Goal: Task Accomplishment & Management: Complete application form

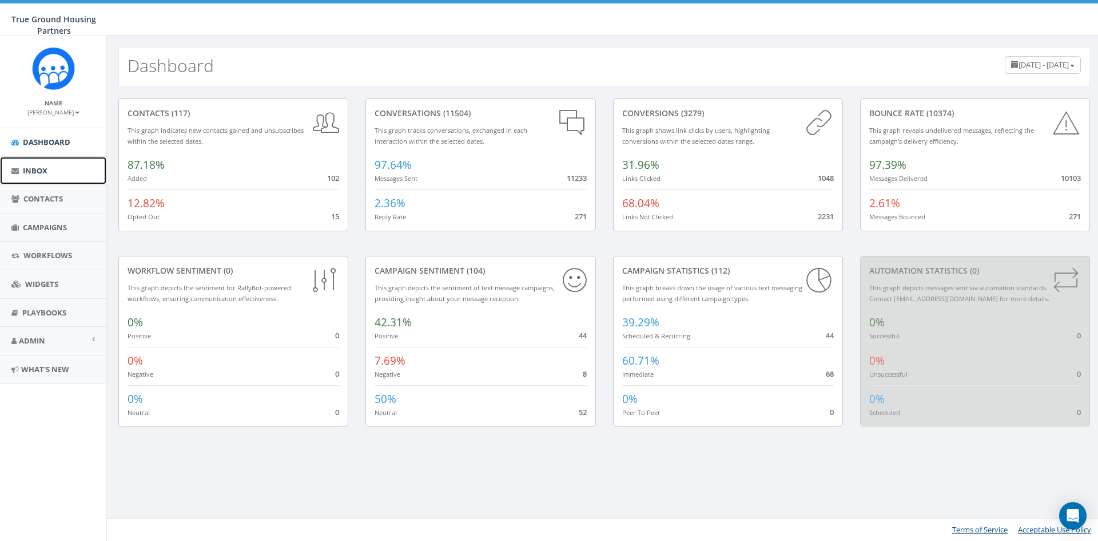
click at [47, 166] on span "Inbox" at bounding box center [35, 170] width 25 height 10
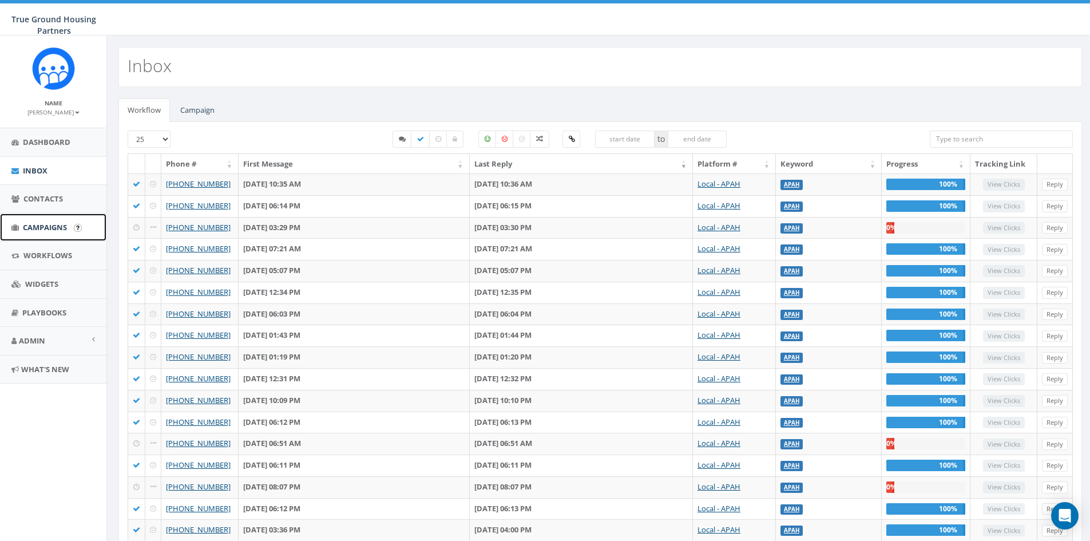
click at [67, 229] on span "Campaigns" at bounding box center [45, 227] width 44 height 10
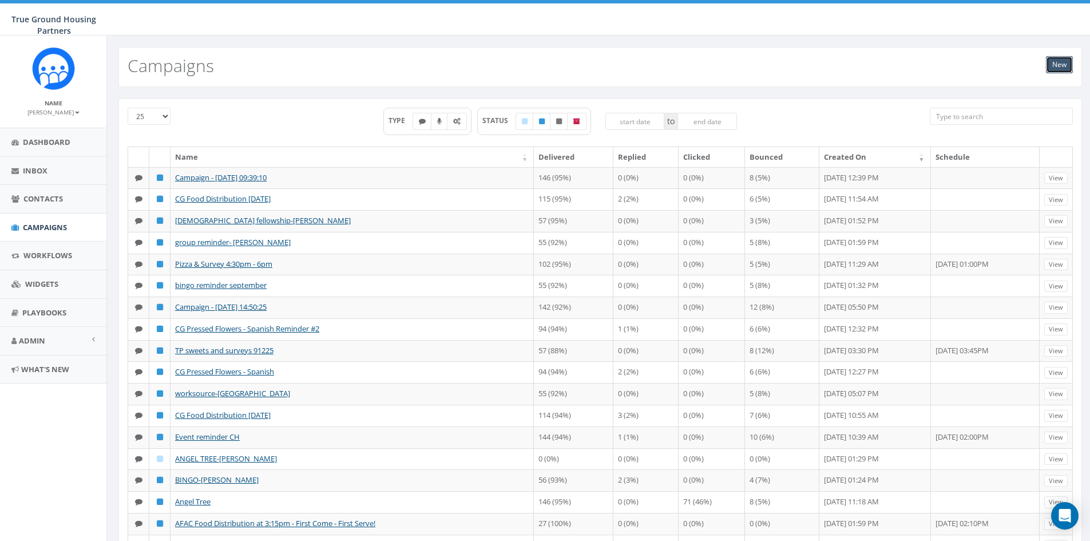
click at [1050, 63] on link "New" at bounding box center [1059, 64] width 27 height 17
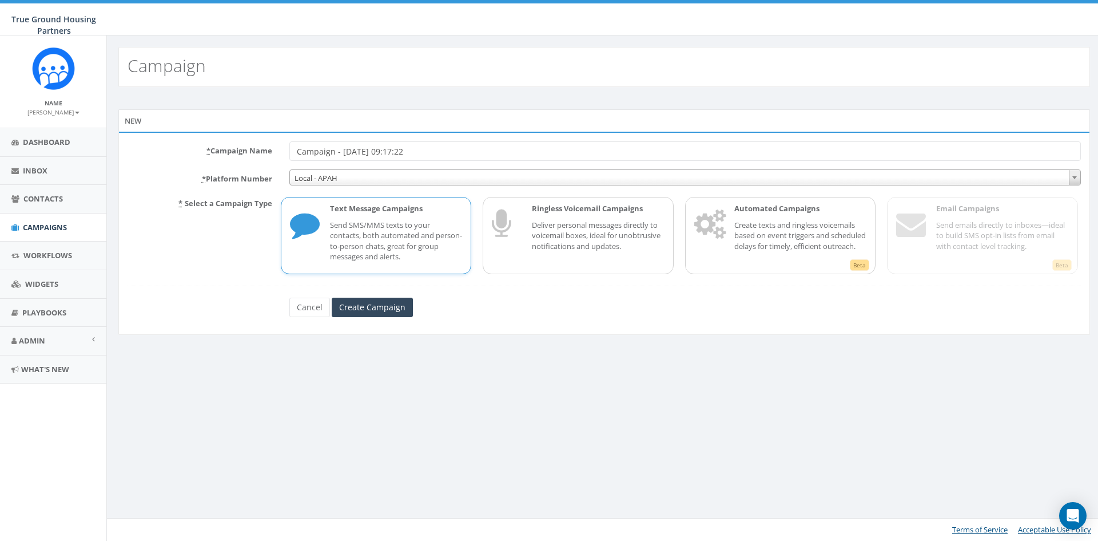
drag, startPoint x: 435, startPoint y: 150, endPoint x: -370, endPoint y: 130, distance: 805.1
click at [0, 130] on html "True Ground Housing Partners True Ground Housing Partners Profile Sign Out 23.7…" at bounding box center [549, 270] width 1098 height 541
type input "Homework Club @TP"
click at [371, 305] on input "Create Campaign" at bounding box center [372, 306] width 81 height 19
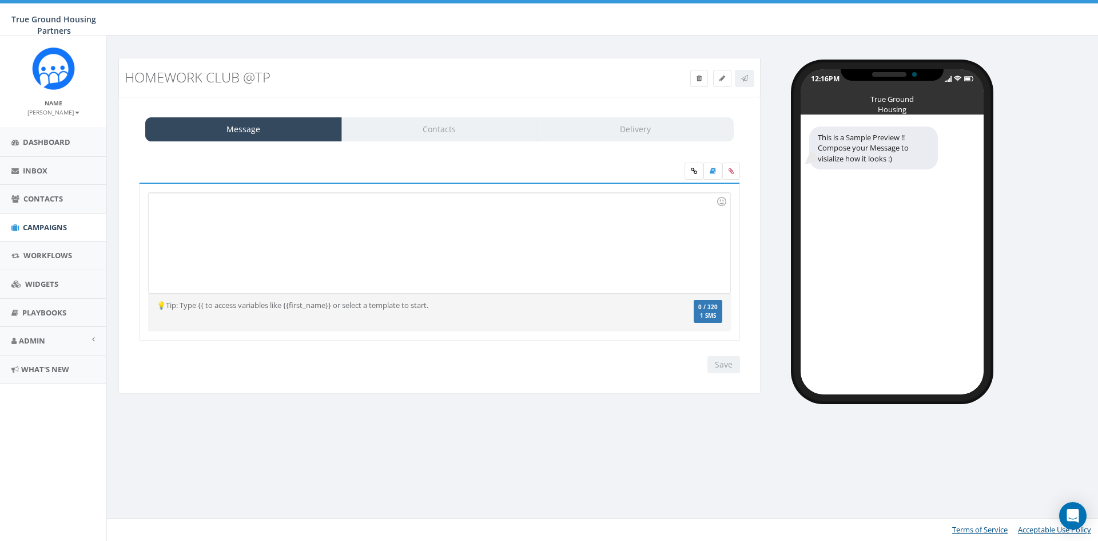
click at [248, 239] on div at bounding box center [439, 243] width 581 height 100
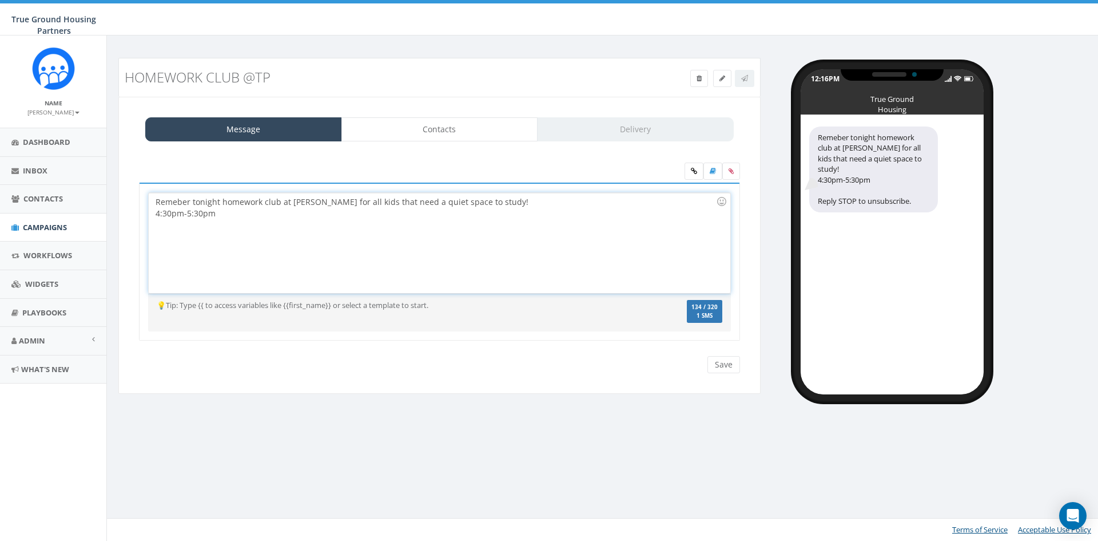
click at [273, 221] on div "Remeber tonight homework club at [PERSON_NAME] for all kids that need a quiet s…" at bounding box center [439, 243] width 581 height 100
click at [716, 204] on div at bounding box center [721, 201] width 19 height 19
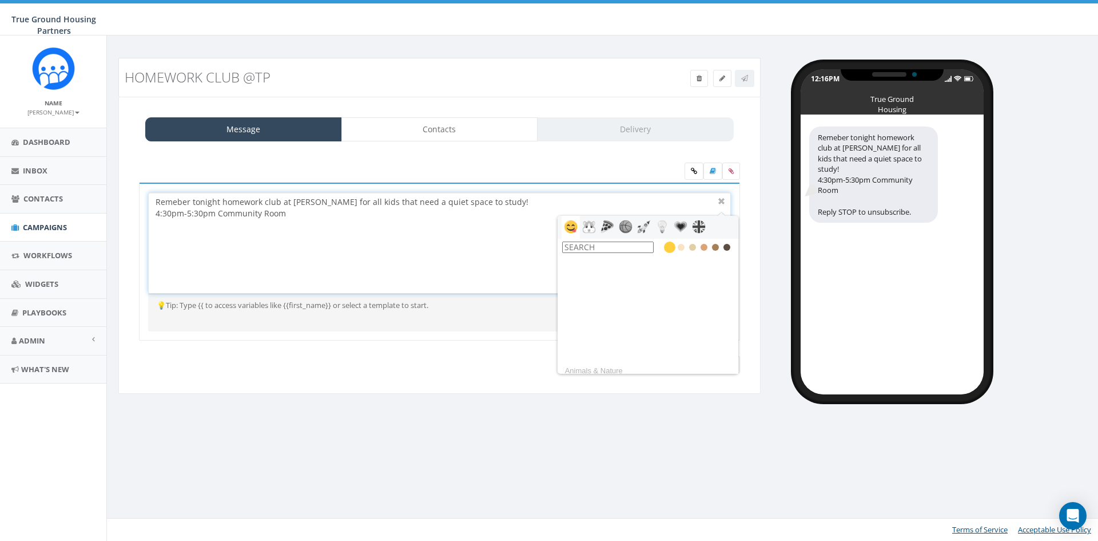
scroll to position [629, 0]
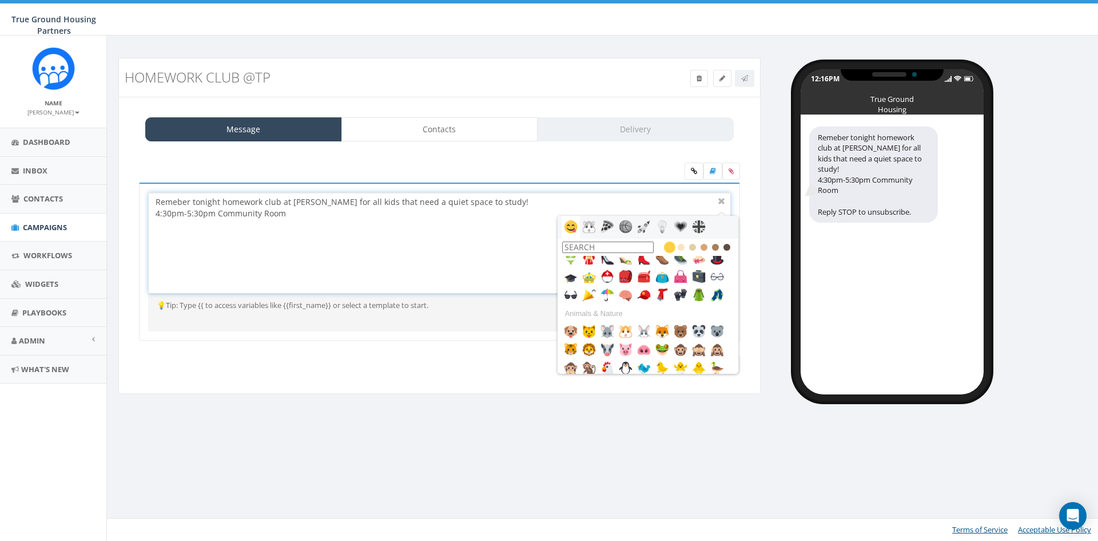
click at [614, 246] on input "text" at bounding box center [608, 246] width 92 height 11
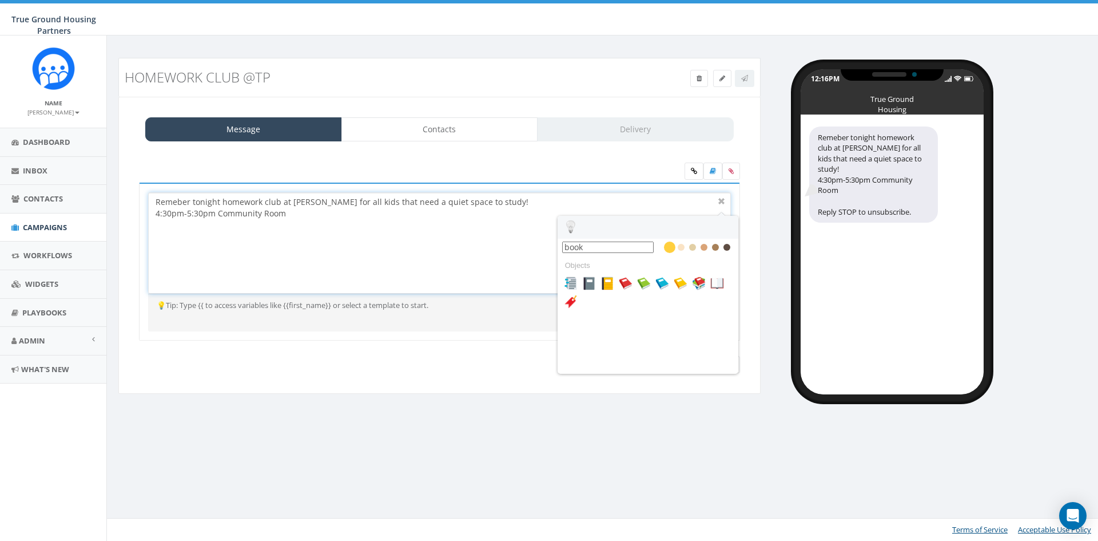
scroll to position [0, 0]
click at [628, 280] on img at bounding box center [626, 283] width 14 height 14
type input "book"
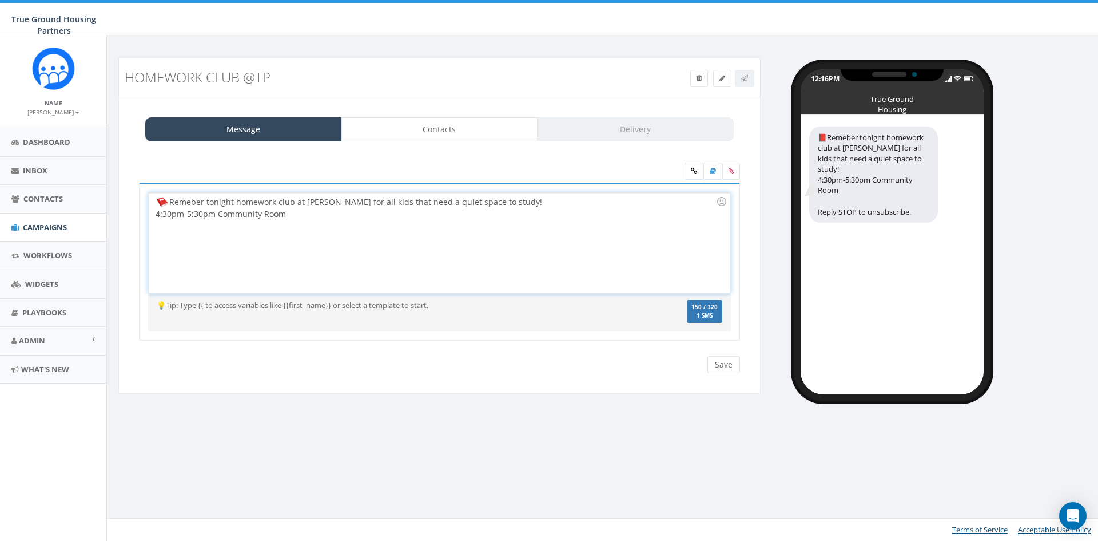
scroll to position [37, 0]
drag, startPoint x: 242, startPoint y: 212, endPoint x: 106, endPoint y: 171, distance: 142.1
click at [106, 171] on body "True Ground Housing Partners True Ground Housing Partners Profile Sign Out 23.7…" at bounding box center [549, 270] width 1098 height 541
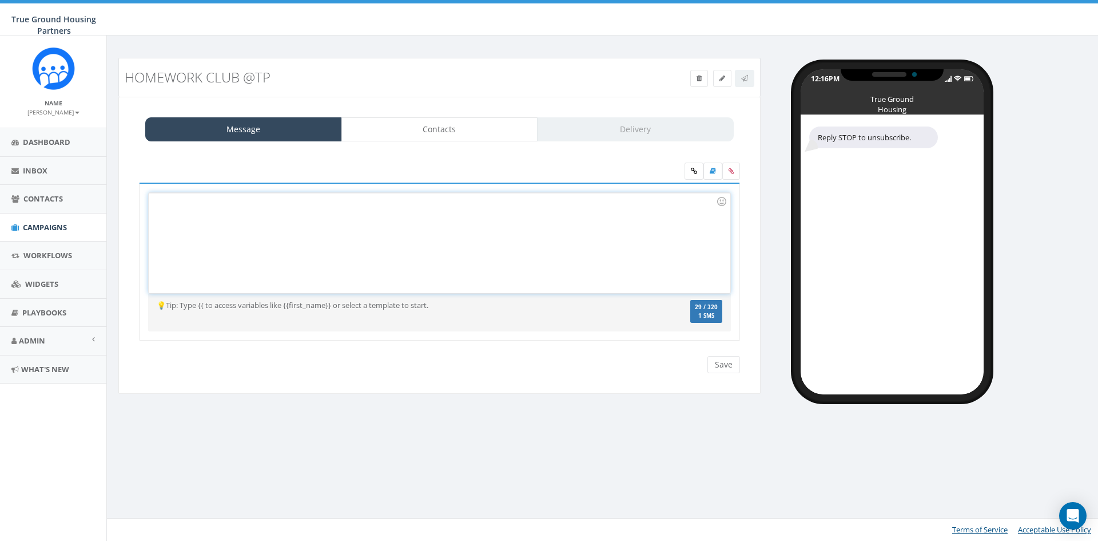
click at [342, 240] on div at bounding box center [439, 243] width 581 height 100
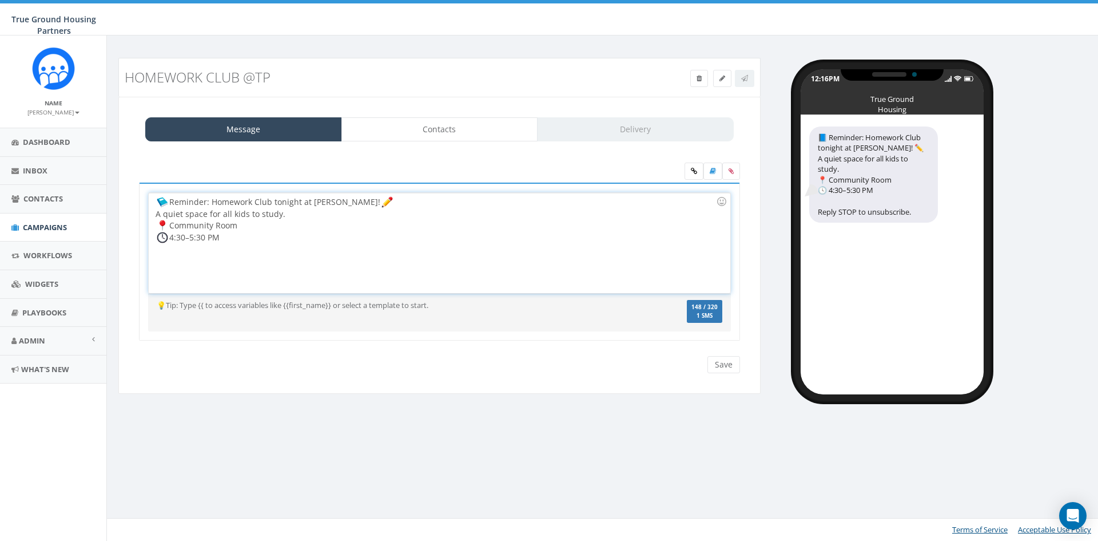
click at [154, 235] on div "Reminder: Homework Club tonight at [PERSON_NAME]! A quiet space for all kids to…" at bounding box center [439, 243] width 581 height 100
click at [158, 227] on img at bounding box center [162, 225] width 11 height 11
click at [165, 225] on img at bounding box center [162, 225] width 11 height 11
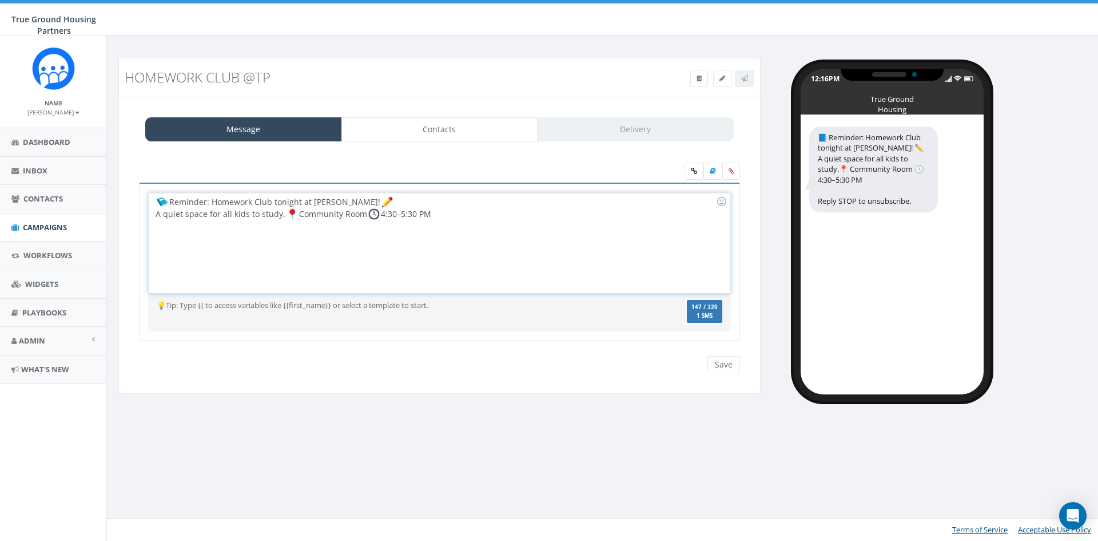
click at [299, 221] on div "Reminder: Homework Club tonight at [PERSON_NAME]! A quiet space for all kids to…" at bounding box center [439, 243] width 581 height 100
click at [525, 243] on div "Reminder: Homework Club tonight at [PERSON_NAME]! A quiet space for all kids to…" at bounding box center [439, 243] width 581 height 100
click at [458, 116] on div "Message Contacts Delivery 📘Reminder: Homework Club tonight at [PERSON_NAME]! ✏️…" at bounding box center [439, 245] width 642 height 297
click at [742, 363] on div "Save Next" at bounding box center [439, 364] width 618 height 17
click at [734, 362] on input "Save" at bounding box center [724, 364] width 33 height 17
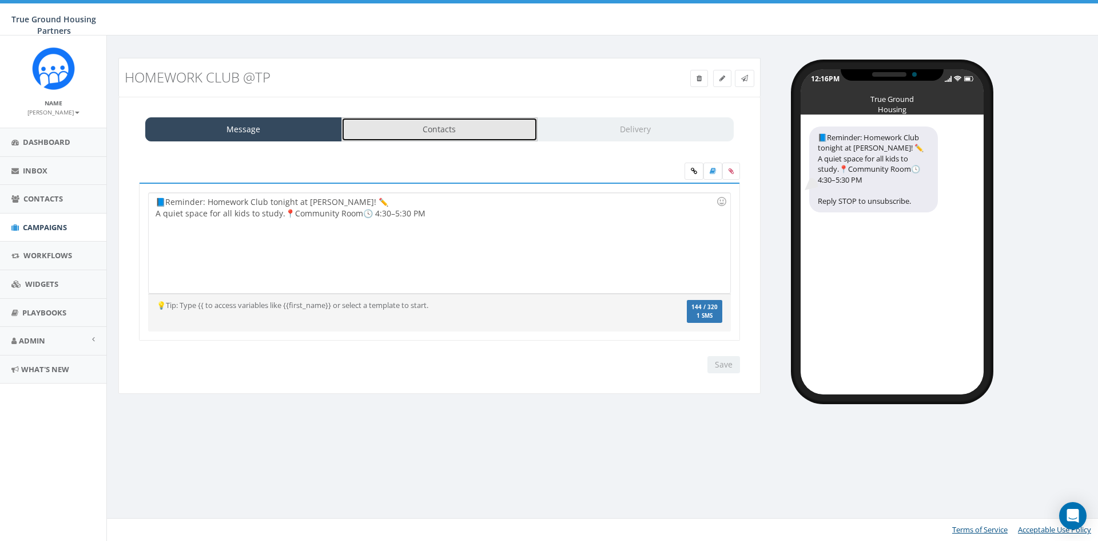
click at [447, 128] on link "Contacts" at bounding box center [439, 129] width 197 height 24
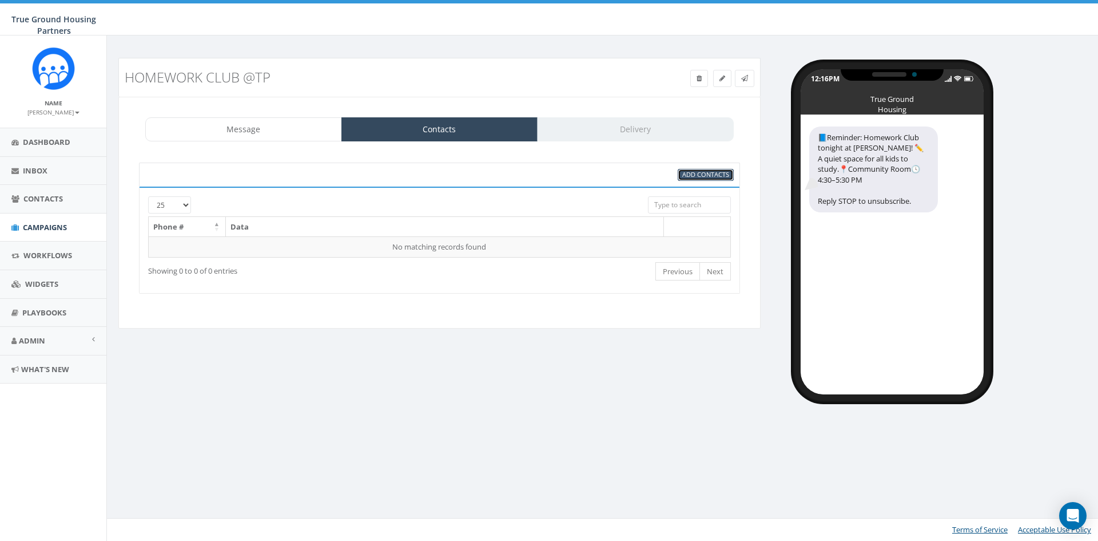
click at [708, 171] on span "Add Contacts" at bounding box center [705, 174] width 47 height 9
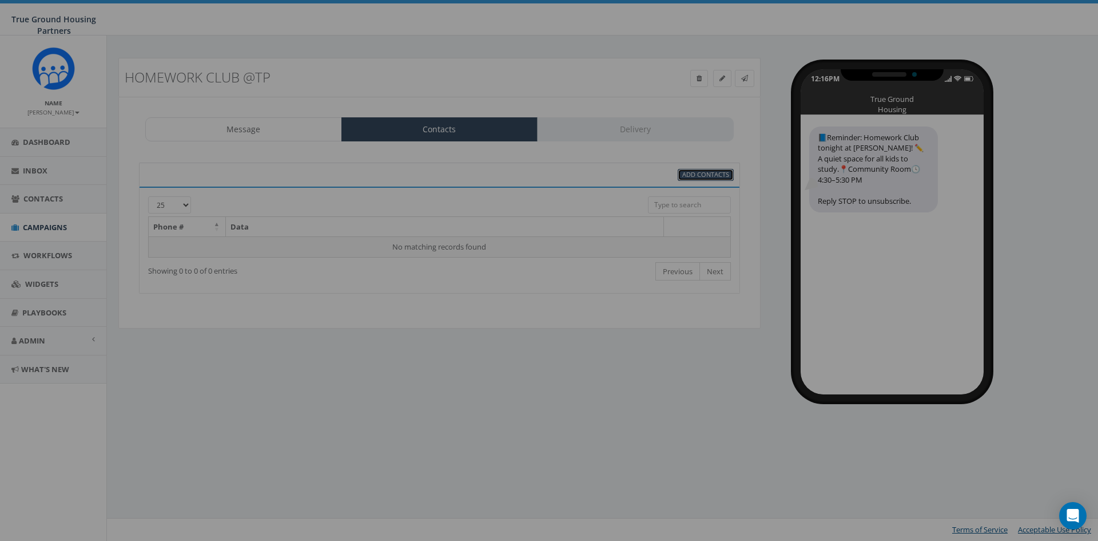
select select
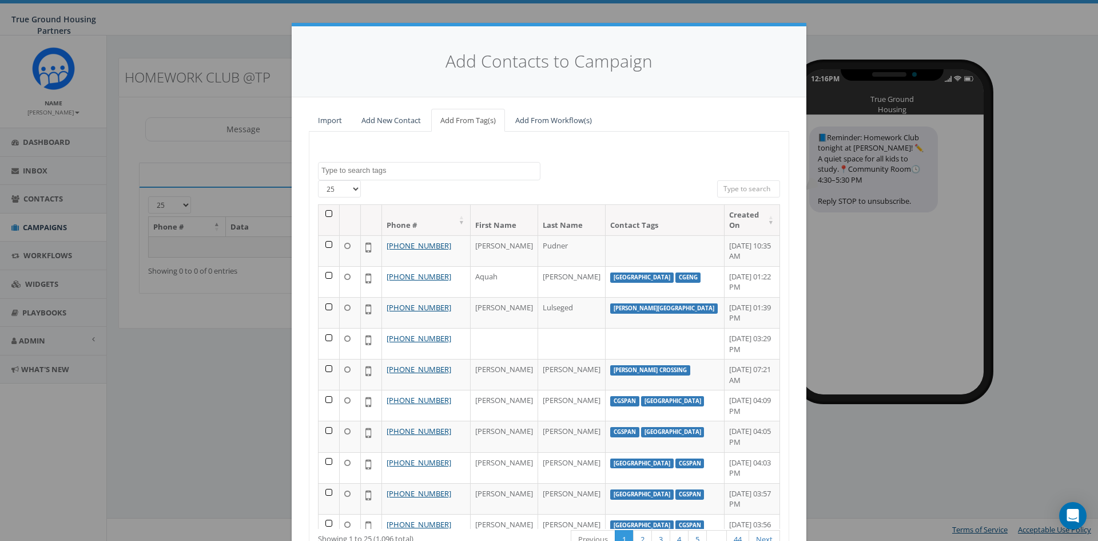
click at [365, 166] on textarea "Search" at bounding box center [430, 170] width 219 height 10
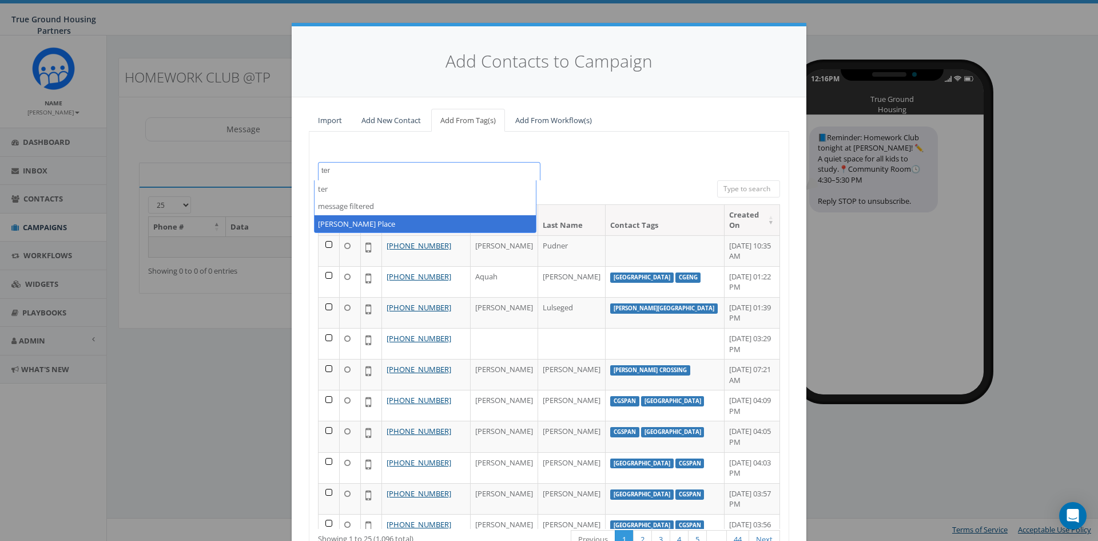
type textarea "ter"
select select "[PERSON_NAME] Place"
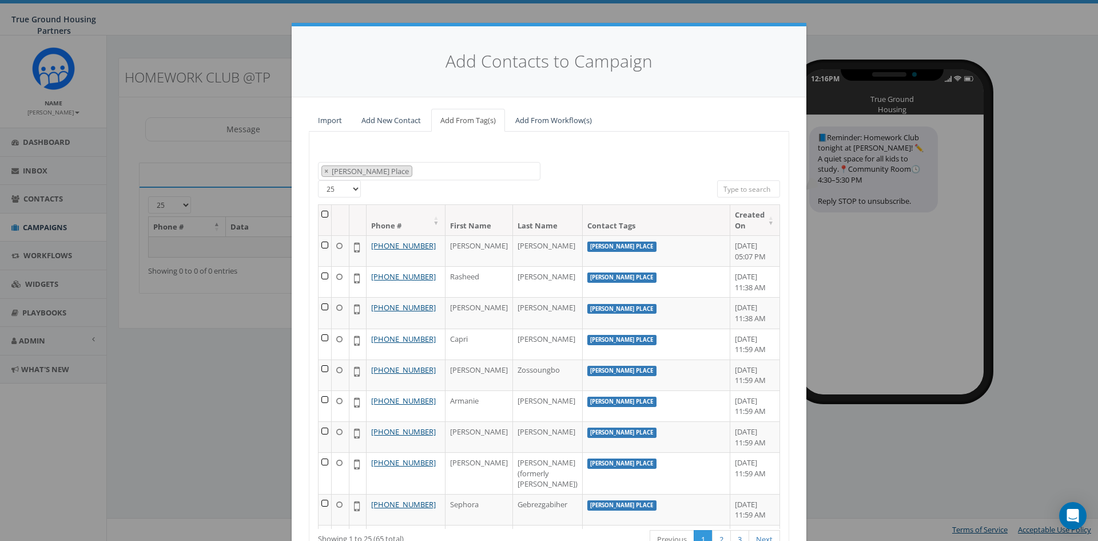
click at [328, 212] on th at bounding box center [325, 220] width 13 height 30
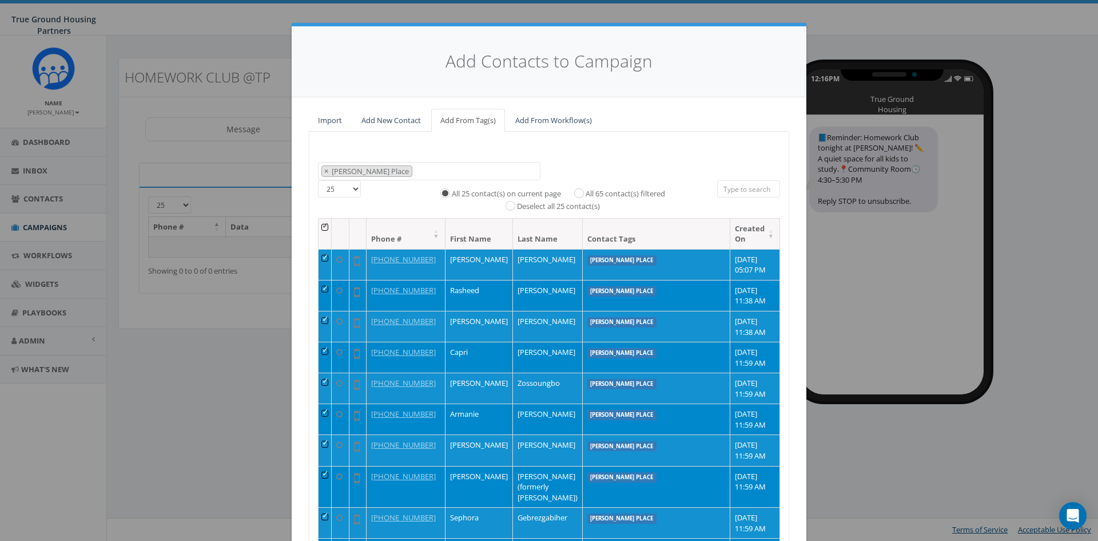
click at [586, 190] on label "All 65 contact(s) filtered" at bounding box center [626, 193] width 80 height 11
click at [578, 190] on input "All 65 contact(s) filtered" at bounding box center [581, 191] width 7 height 7
radio input "true"
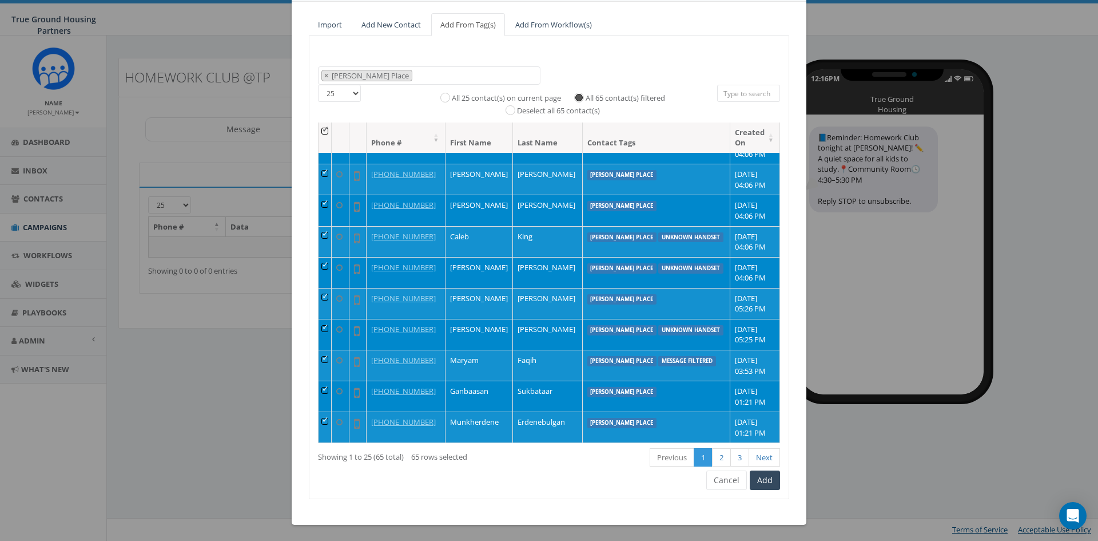
scroll to position [97, 0]
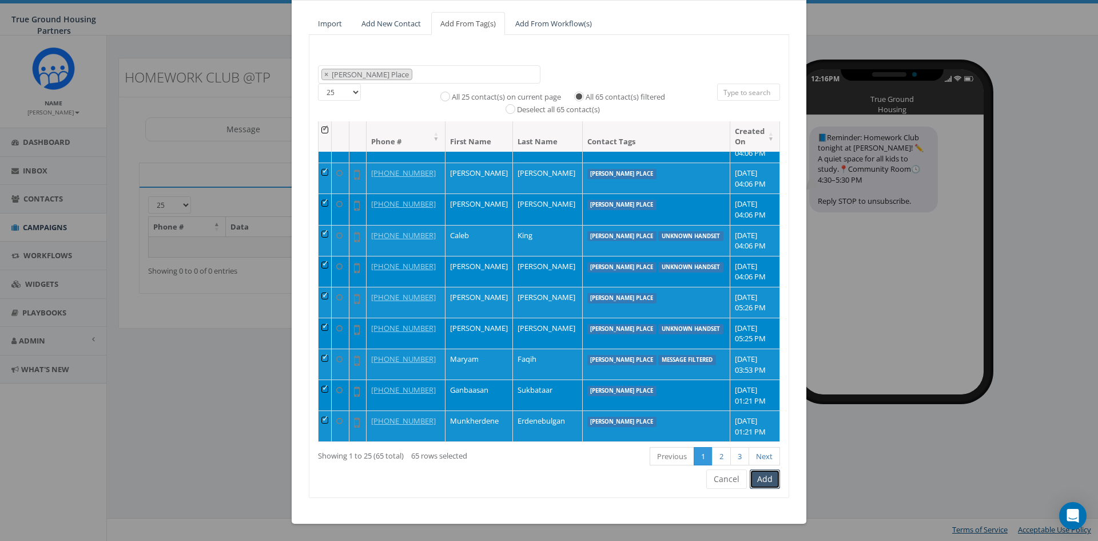
click at [765, 483] on button "Add" at bounding box center [765, 478] width 30 height 19
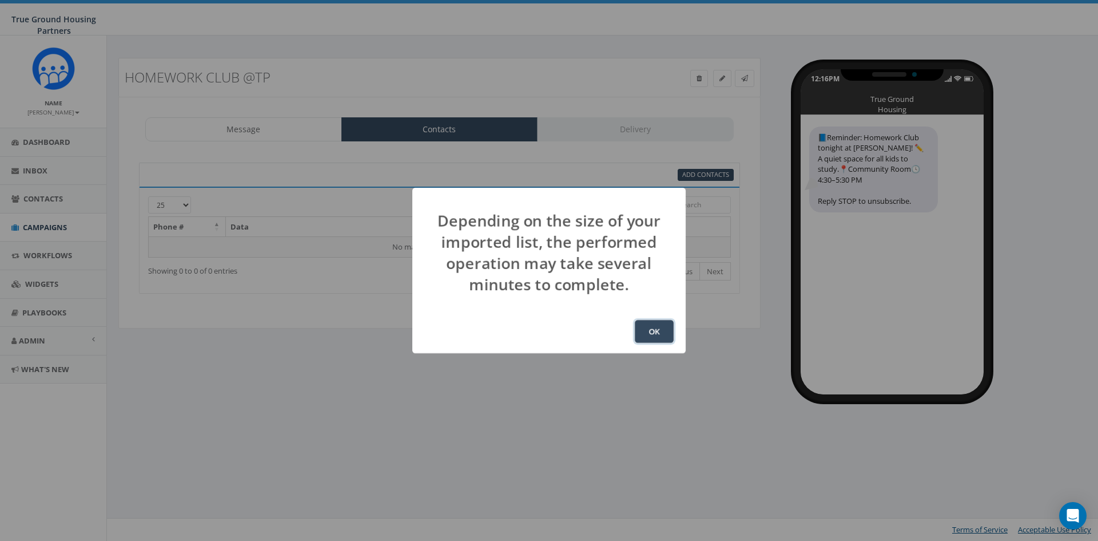
click at [646, 324] on button "OK" at bounding box center [654, 331] width 39 height 23
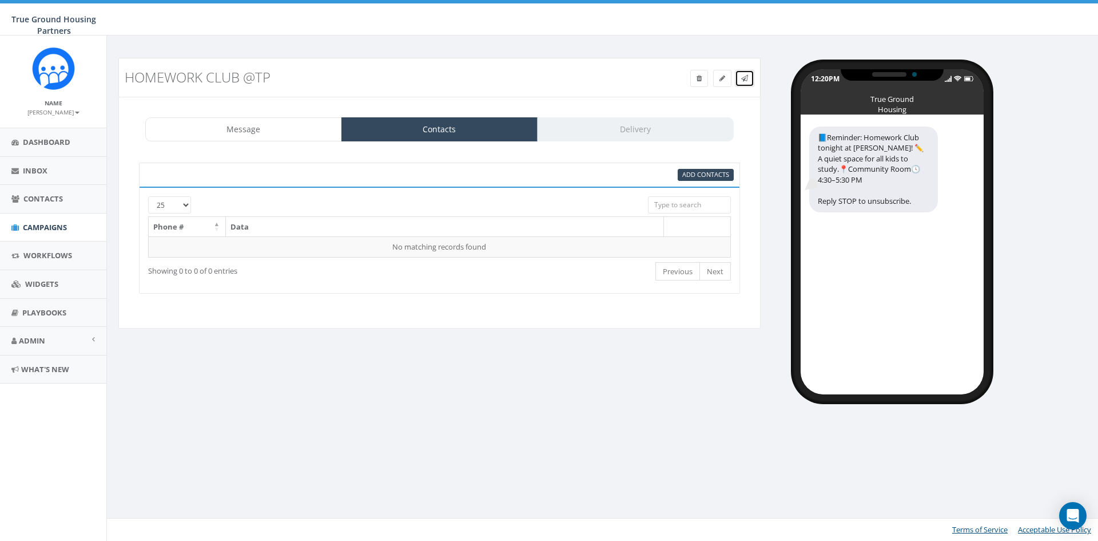
click at [746, 79] on icon at bounding box center [744, 78] width 7 height 7
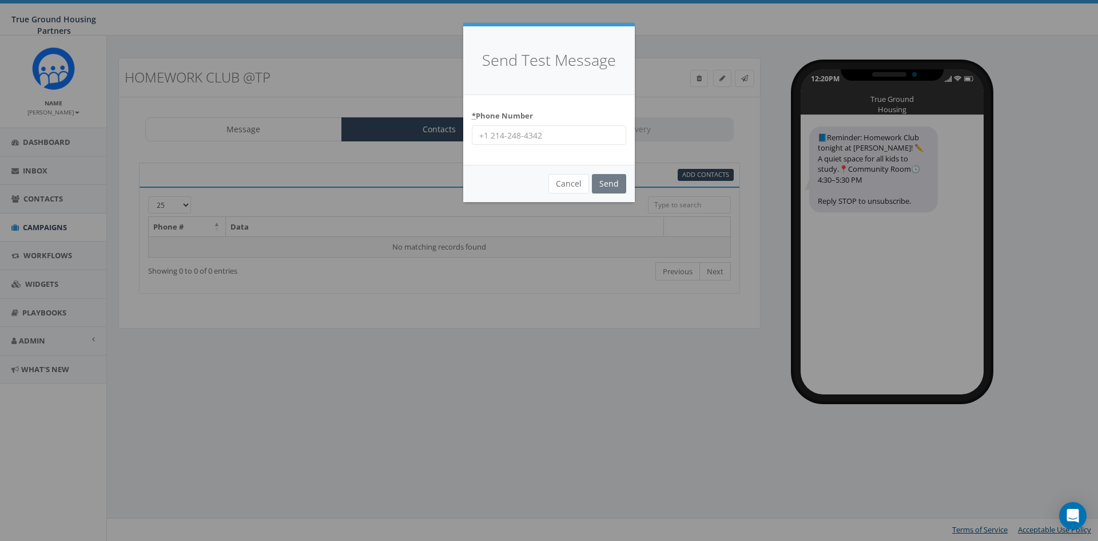
click at [530, 134] on input "* Phone Number" at bounding box center [549, 134] width 154 height 19
click at [582, 80] on div "Send Test Message" at bounding box center [549, 60] width 172 height 69
click at [579, 184] on button "Cancel" at bounding box center [569, 183] width 41 height 19
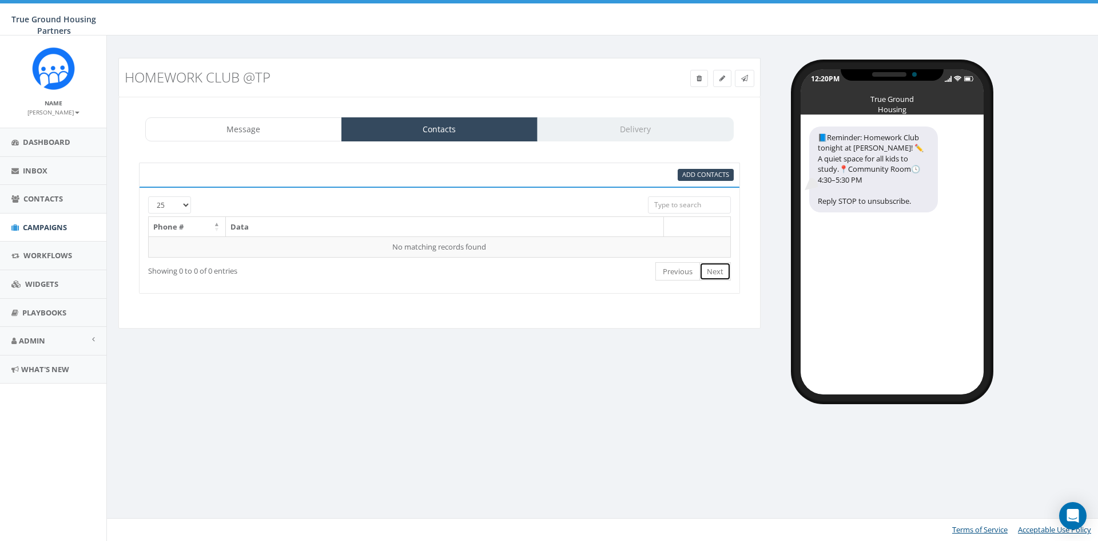
click at [712, 270] on link "Next" at bounding box center [715, 271] width 31 height 19
click at [713, 268] on link "Next" at bounding box center [715, 271] width 31 height 19
click at [645, 130] on div "Message Contacts Delivery" at bounding box center [439, 129] width 589 height 24
click at [718, 271] on link "Next" at bounding box center [715, 271] width 31 height 19
click at [69, 224] on link "Campaigns" at bounding box center [53, 227] width 106 height 28
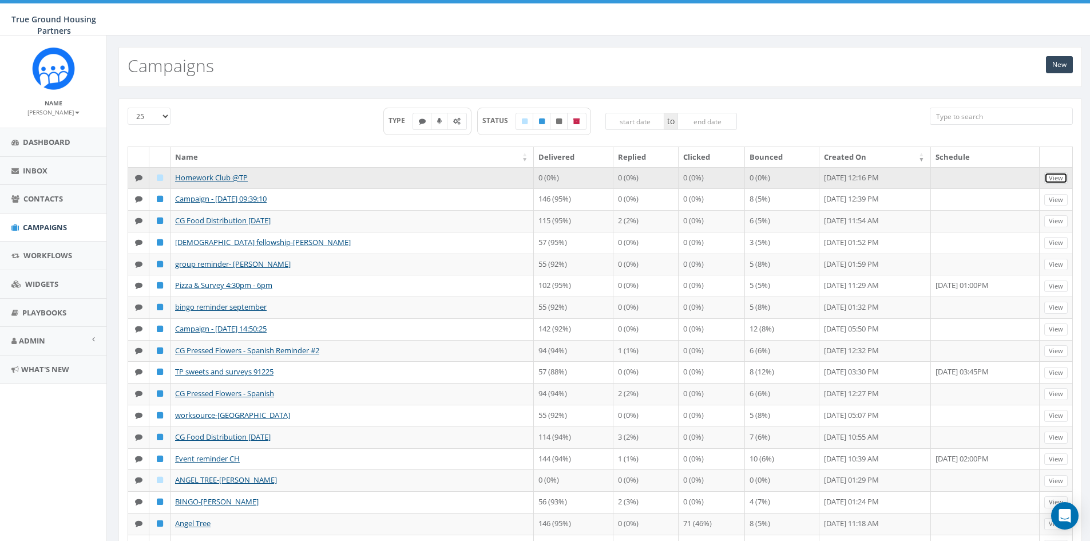
click at [1058, 177] on link "View" at bounding box center [1055, 178] width 23 height 12
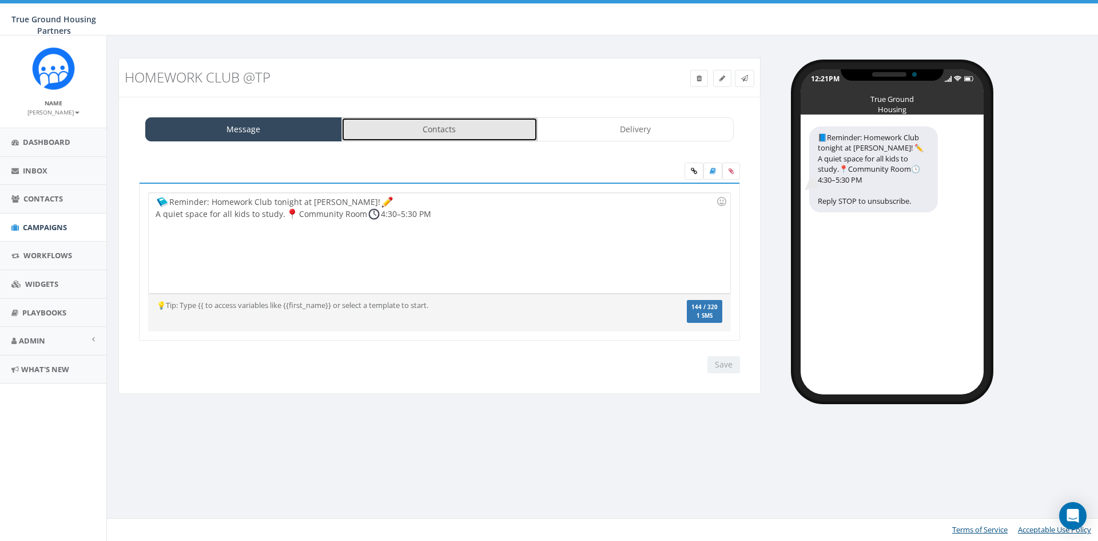
click at [464, 124] on link "Contacts" at bounding box center [439, 129] width 197 height 24
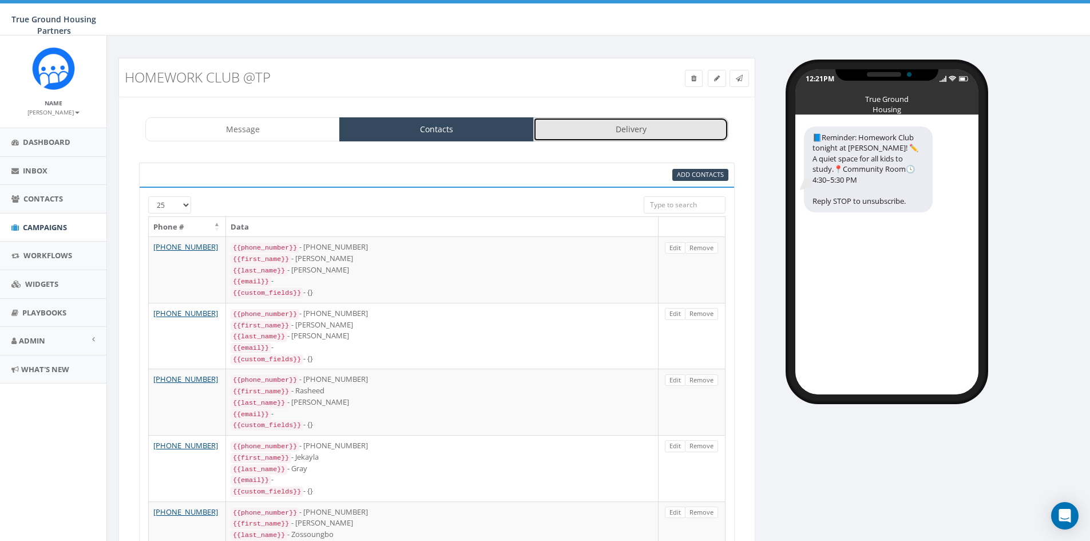
click at [640, 124] on link "Delivery" at bounding box center [630, 129] width 194 height 24
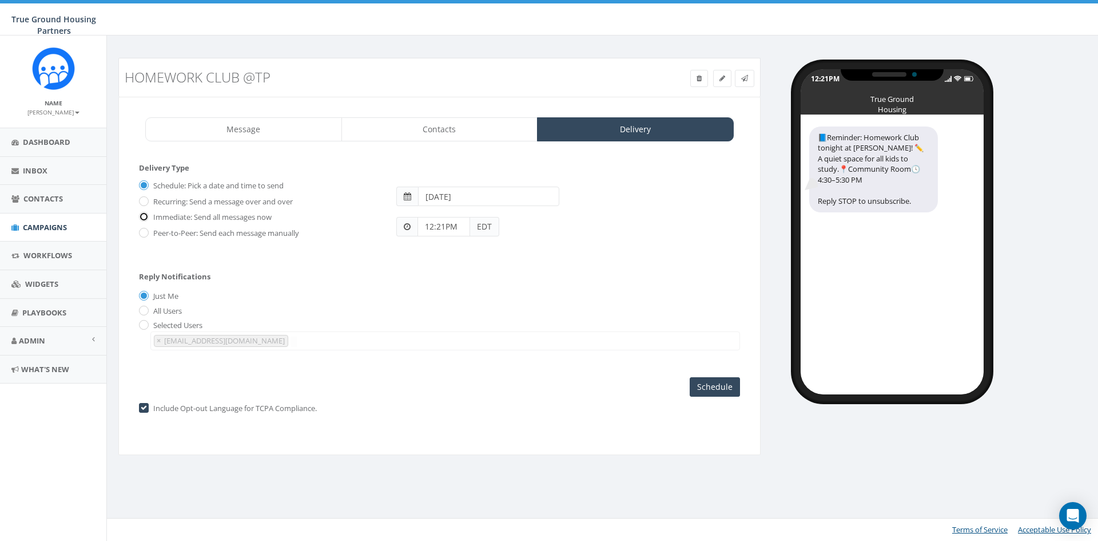
click at [144, 215] on input "Immediate: Send all messages now" at bounding box center [142, 217] width 7 height 7
radio input "true"
click at [715, 388] on input "Send Now" at bounding box center [713, 386] width 54 height 19
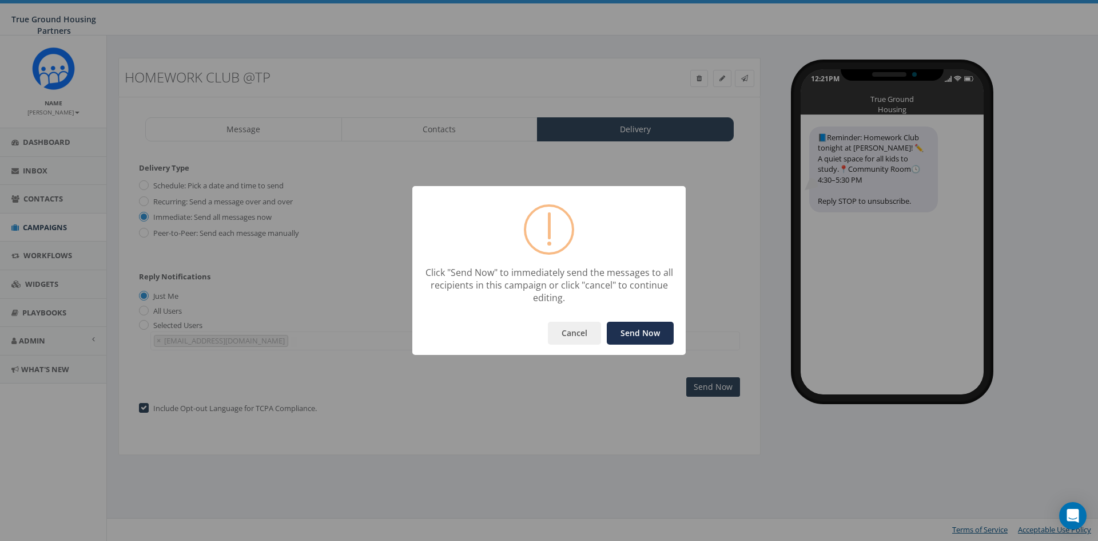
click at [633, 323] on button "Send Now" at bounding box center [640, 332] width 67 height 23
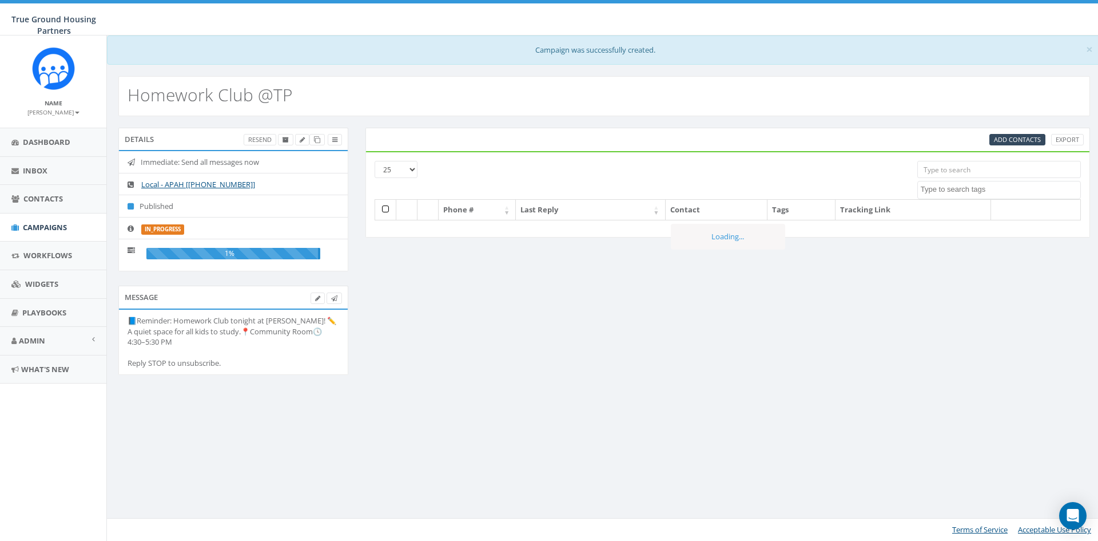
select select
